Goal: Information Seeking & Learning: Learn about a topic

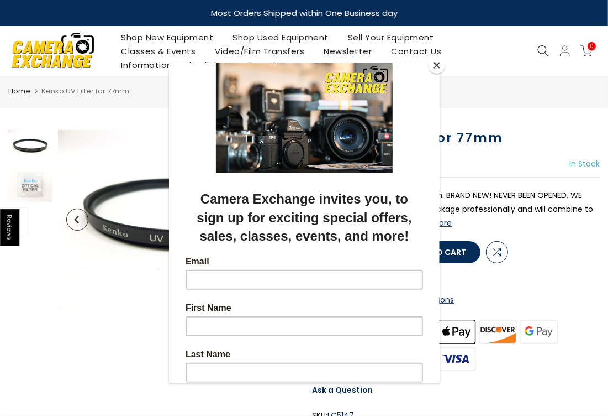
click at [440, 67] on button "Close" at bounding box center [437, 65] width 17 height 17
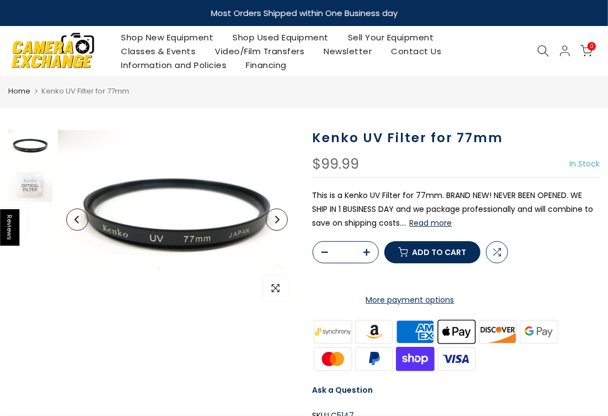
click at [417, 223] on button "Read more" at bounding box center [431, 223] width 43 height 10
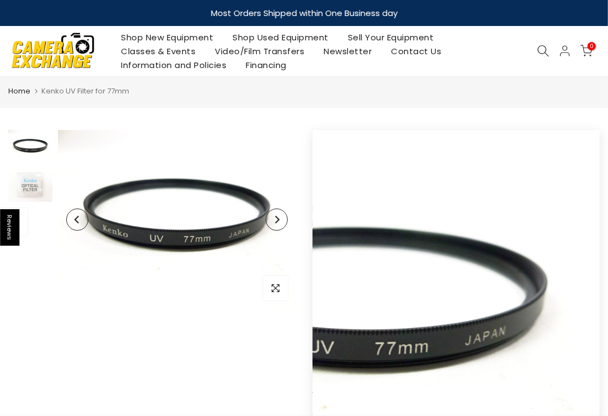
drag, startPoint x: 276, startPoint y: 155, endPoint x: 347, endPoint y: 96, distance: 92.6
click at [347, 96] on nav "Home Kenko UV Filter for 77mm" at bounding box center [304, 91] width 592 height 12
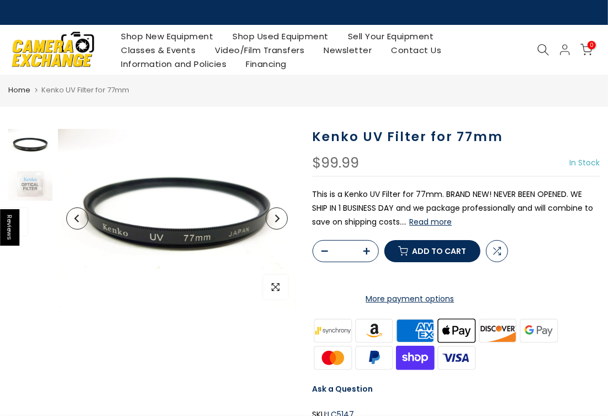
click at [335, 165] on div "$99.99" at bounding box center [336, 163] width 47 height 14
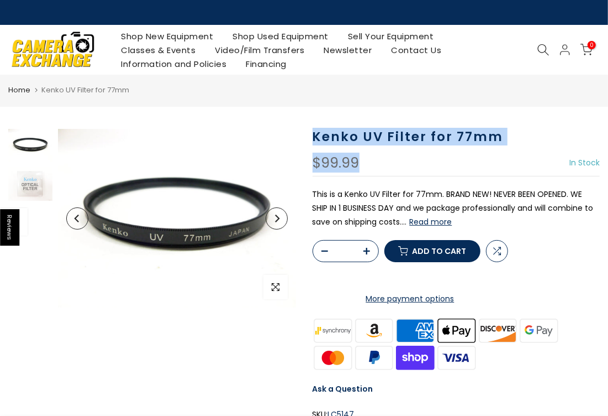
drag, startPoint x: 379, startPoint y: 162, endPoint x: 303, endPoint y: 148, distance: 77.0
click at [303, 148] on div "Sold out Pre order Click to enlarge Kenko UV Filter for 77mm $99.99 In Stock Pr…" at bounding box center [304, 341] width 608 height 425
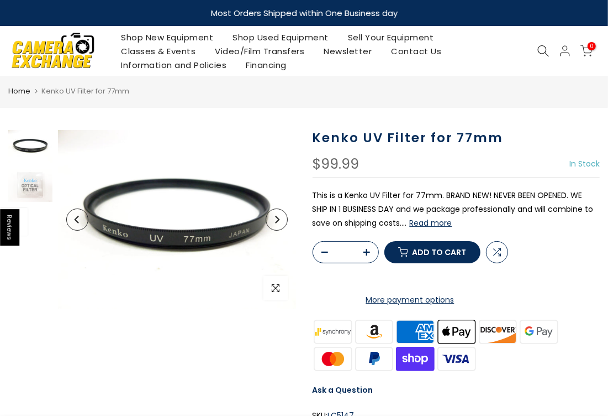
click at [441, 221] on button "Read more" at bounding box center [431, 223] width 43 height 10
click at [442, 223] on button "Read more" at bounding box center [431, 223] width 43 height 10
